Goal: Information Seeking & Learning: Learn about a topic

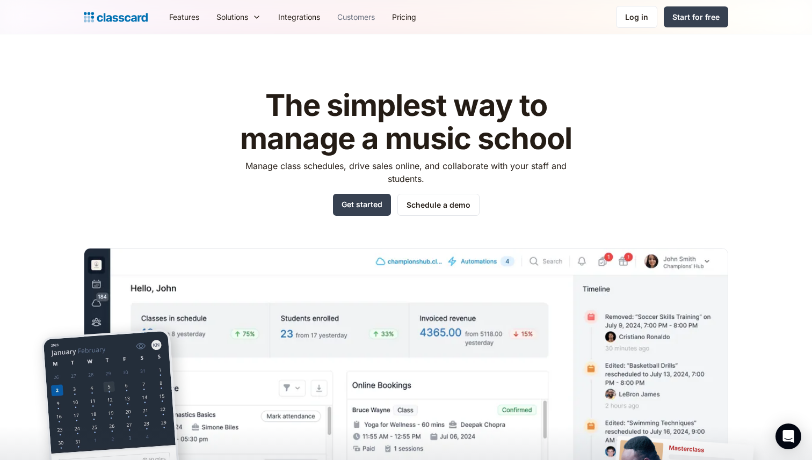
click at [366, 16] on link "Customers" at bounding box center [356, 17] width 55 height 24
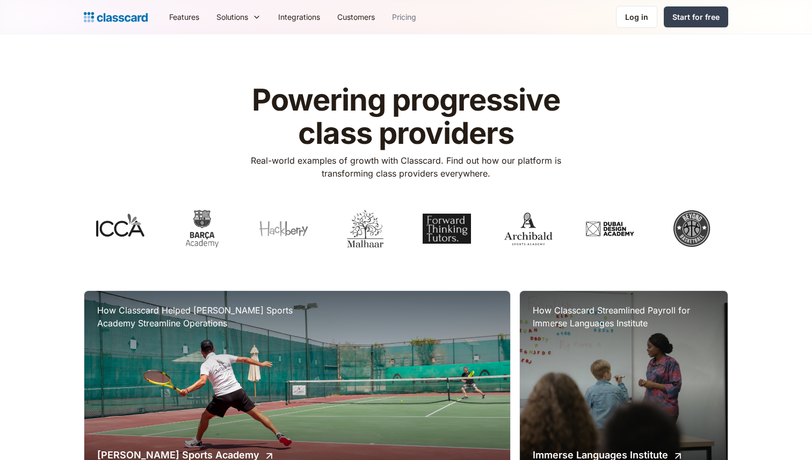
click at [400, 15] on link "Pricing" at bounding box center [404, 17] width 41 height 24
